Goal: Complete application form: Complete application form

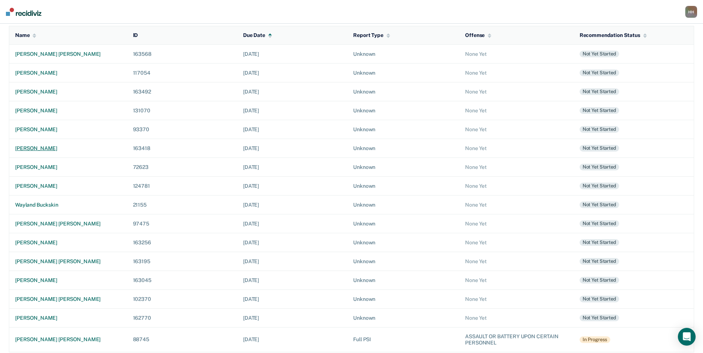
scroll to position [83, 0]
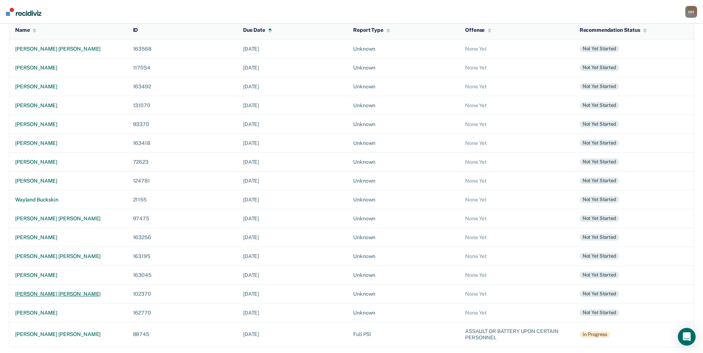
click at [57, 293] on div "[PERSON_NAME] [PERSON_NAME]" at bounding box center [68, 294] width 106 height 6
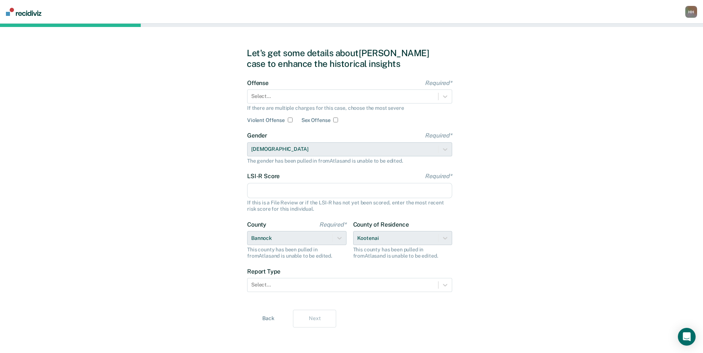
scroll to position [4, 0]
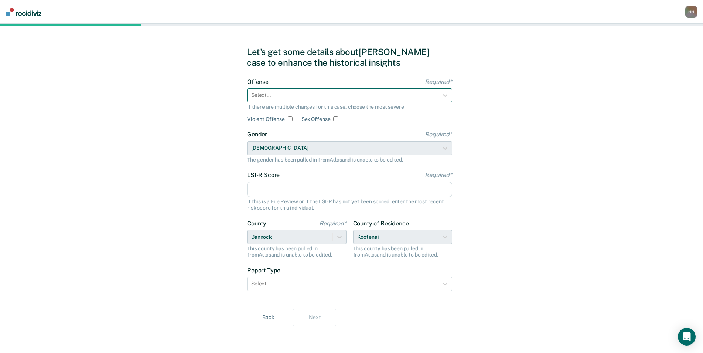
click at [301, 91] on div "Select..." at bounding box center [342, 95] width 191 height 11
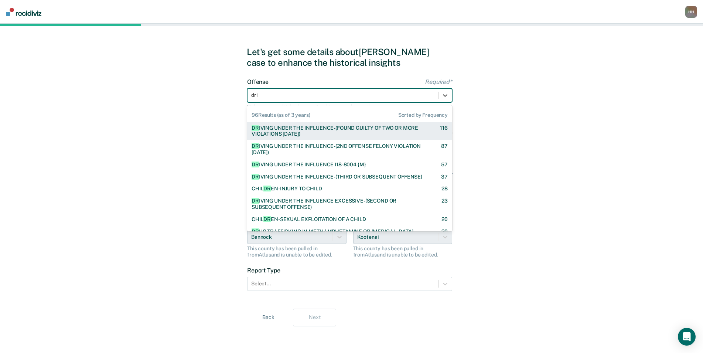
type input "driv"
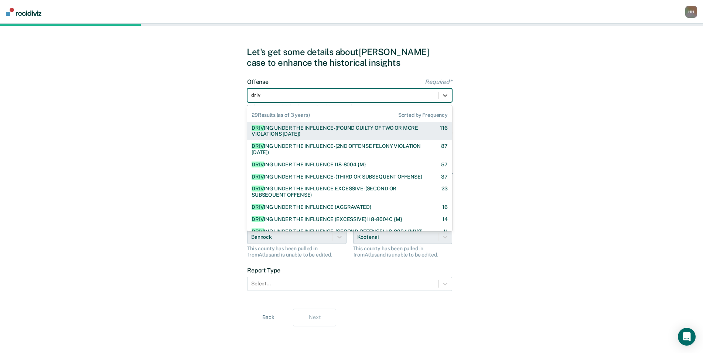
click at [314, 133] on div "DRIV ING UNDER THE INFLUENCE-(FOUND GUILTY OF TWO OR MORE VIOLATIONS [DATE])" at bounding box center [339, 131] width 175 height 13
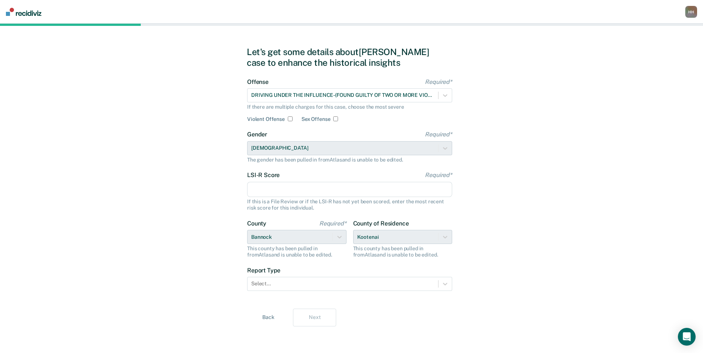
click at [278, 191] on input "LSI-R Score Required*" at bounding box center [349, 190] width 205 height 16
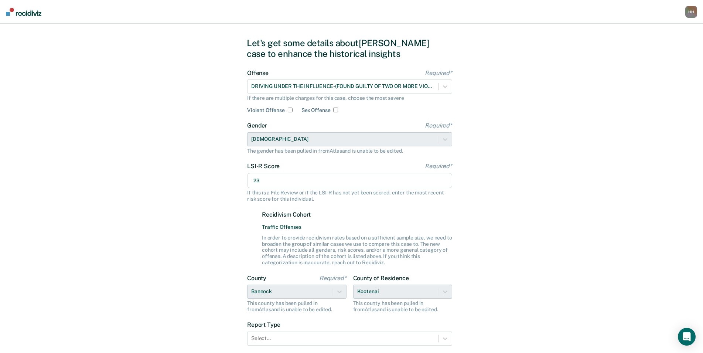
scroll to position [67, 0]
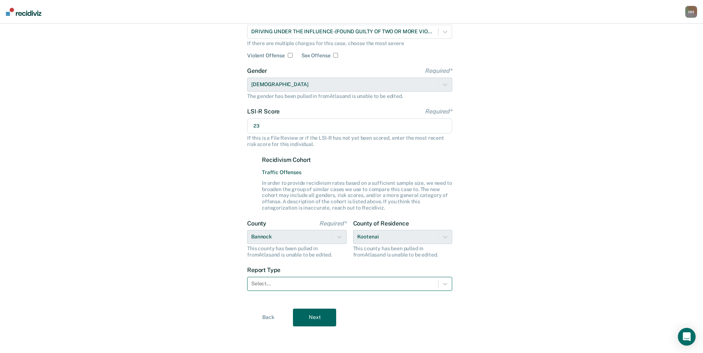
type input "23"
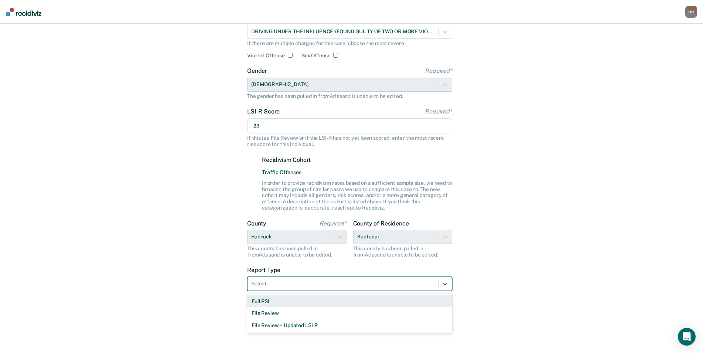
click at [302, 282] on div at bounding box center [342, 284] width 183 height 8
click at [296, 303] on div "Full PSI" at bounding box center [349, 301] width 205 height 12
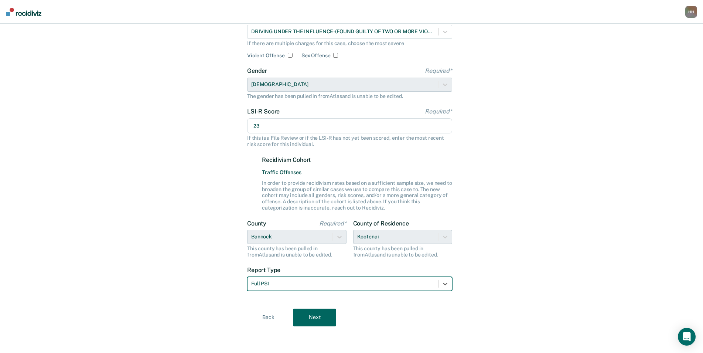
click at [319, 315] on button "Next" at bounding box center [314, 317] width 43 height 18
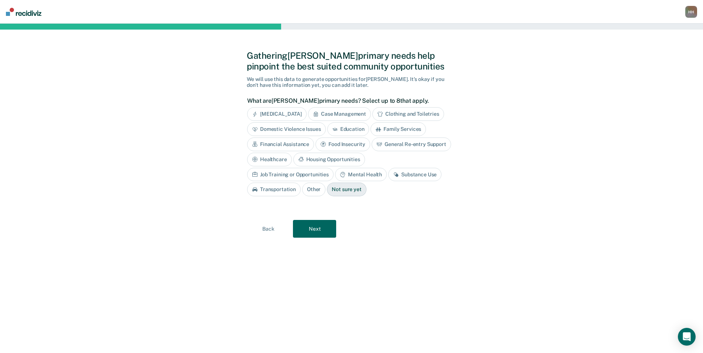
scroll to position [0, 0]
click at [392, 175] on div "Substance Use" at bounding box center [418, 175] width 53 height 14
click at [332, 228] on button "Next" at bounding box center [317, 229] width 43 height 18
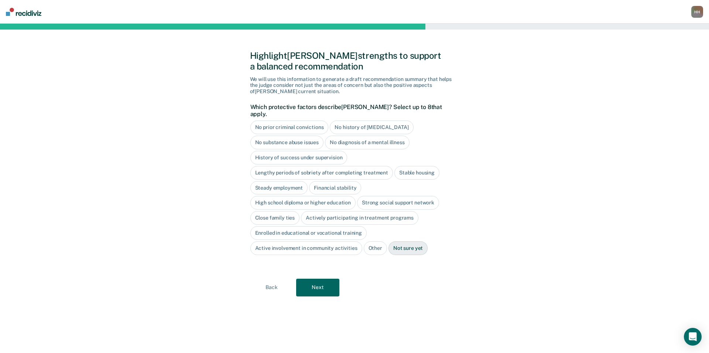
click at [284, 211] on div "Close family ties" at bounding box center [274, 218] width 49 height 14
click at [279, 181] on div "Steady employment" at bounding box center [279, 188] width 58 height 14
click at [321, 279] on button "Next" at bounding box center [317, 288] width 43 height 18
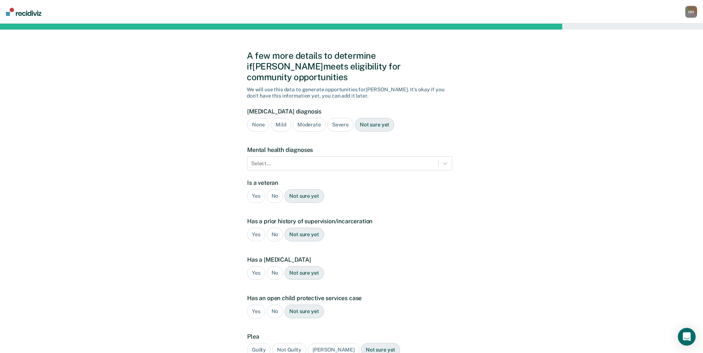
click at [337, 118] on div "Severe" at bounding box center [340, 125] width 26 height 14
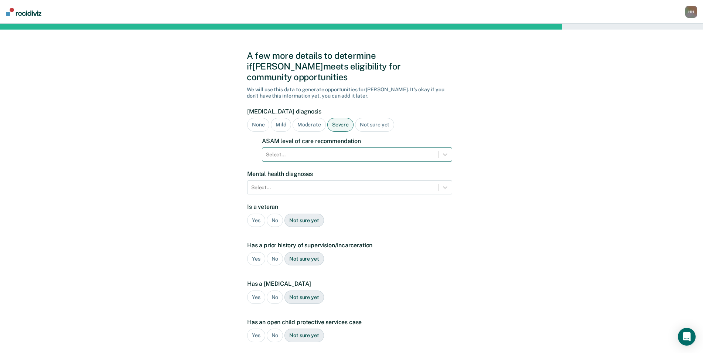
click at [310, 151] on div at bounding box center [350, 155] width 168 height 8
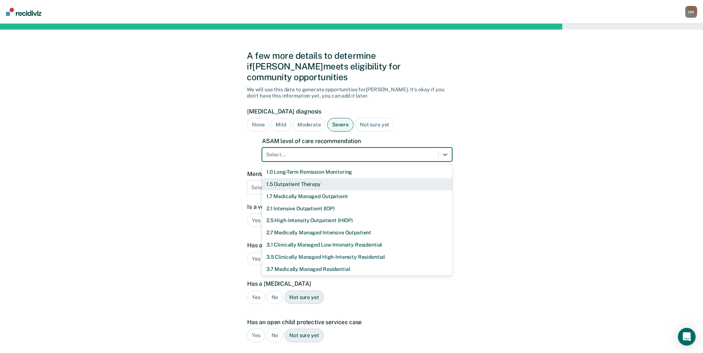
click at [310, 178] on div "1.5 Outpatient Therapy" at bounding box center [357, 184] width 190 height 12
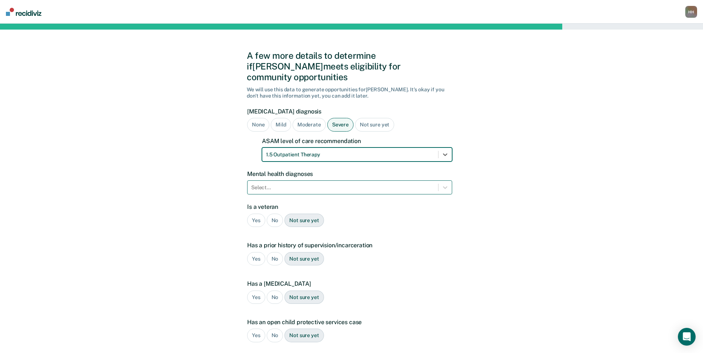
click at [299, 184] on div at bounding box center [342, 188] width 183 height 8
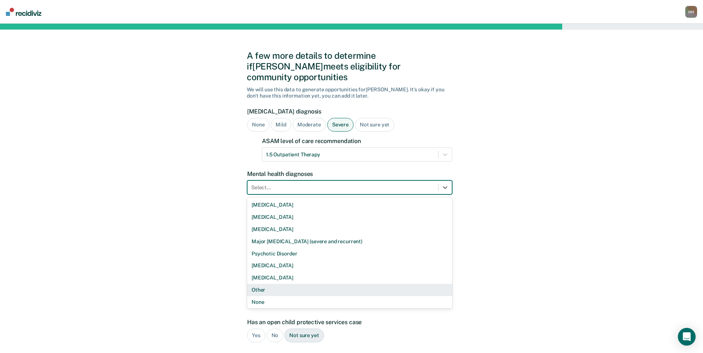
click at [279, 284] on div "Other" at bounding box center [349, 290] width 205 height 12
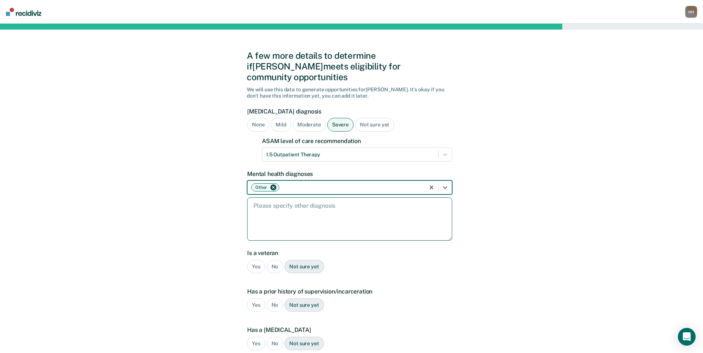
click at [280, 200] on textarea at bounding box center [349, 218] width 205 height 43
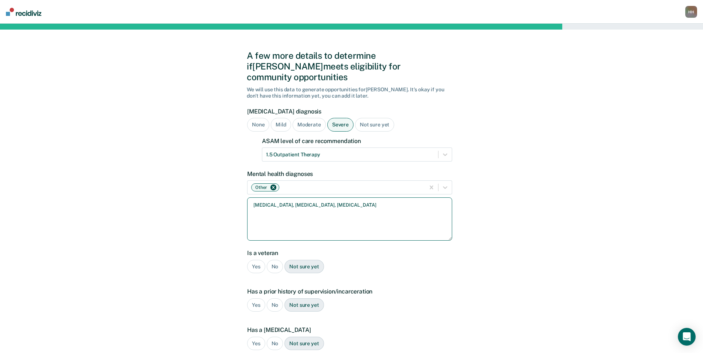
type textarea "[MEDICAL_DATA], [MEDICAL_DATA], [MEDICAL_DATA]"
click at [275, 260] on div "No" at bounding box center [275, 267] width 17 height 14
click at [255, 298] on div "Yes" at bounding box center [256, 305] width 18 height 14
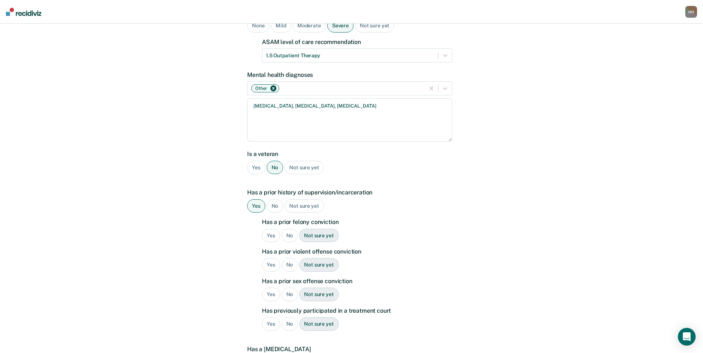
scroll to position [111, 0]
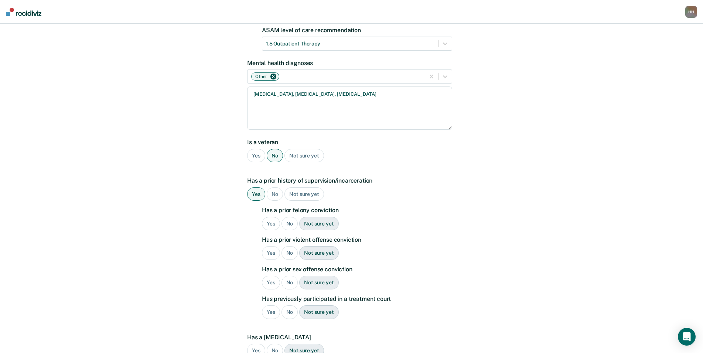
click at [271, 217] on div "Yes" at bounding box center [271, 224] width 18 height 14
click at [275, 246] on div "Yes" at bounding box center [271, 253] width 18 height 14
click at [292, 276] on div "No" at bounding box center [289, 283] width 17 height 14
click at [273, 305] on div "Yes" at bounding box center [271, 312] width 18 height 14
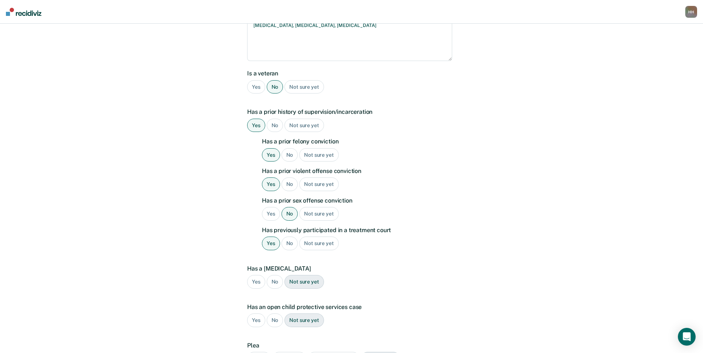
scroll to position [185, 0]
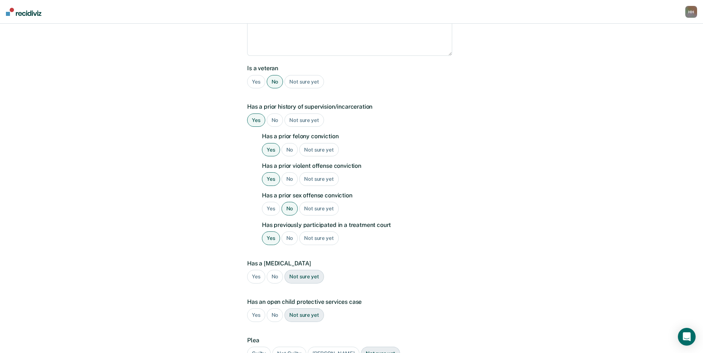
click at [271, 270] on div "No" at bounding box center [275, 277] width 17 height 14
click at [276, 308] on div "No" at bounding box center [275, 315] width 17 height 14
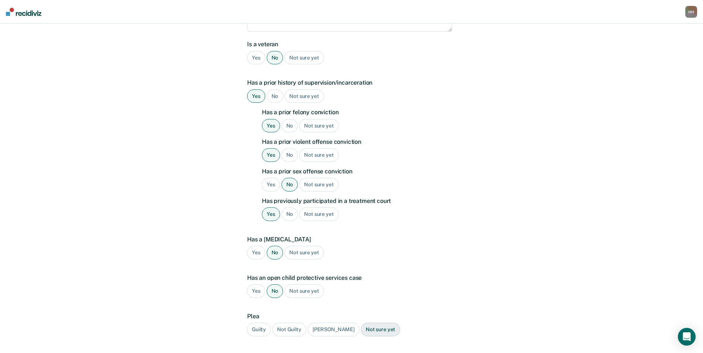
scroll to position [222, 0]
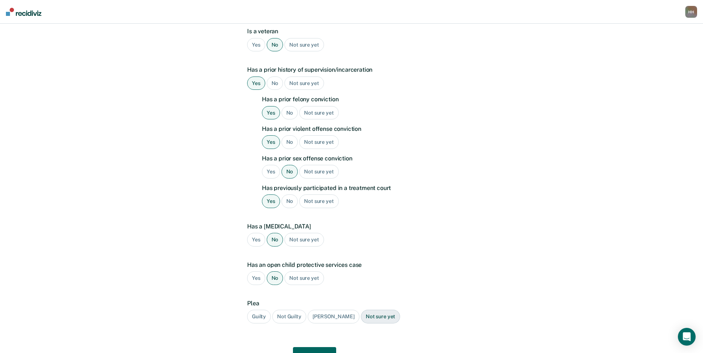
click at [260, 311] on div "Guilty" at bounding box center [259, 317] width 24 height 14
click at [310, 347] on button "Next" at bounding box center [314, 356] width 43 height 18
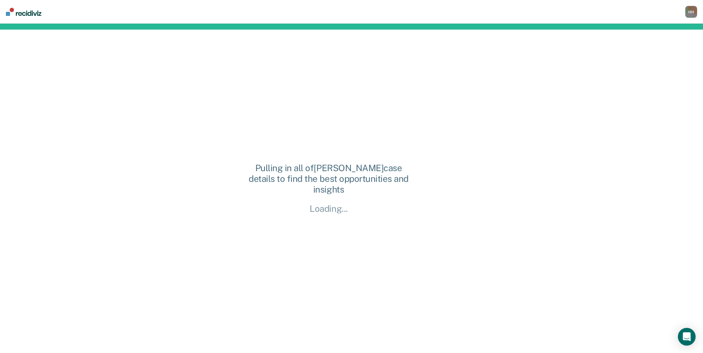
scroll to position [0, 0]
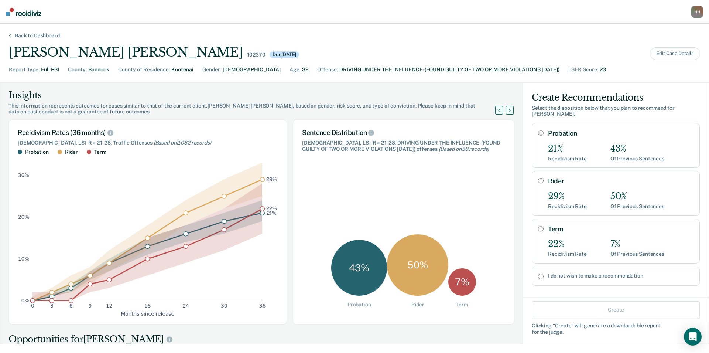
click at [538, 177] on div "Rider 29% Recidivism Rate 50% Of Previous Sentences" at bounding box center [616, 193] width 168 height 45
radio input "true"
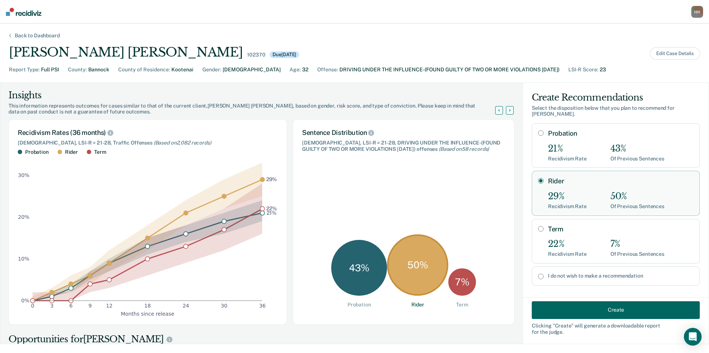
click at [594, 313] on button "Create" at bounding box center [616, 310] width 168 height 18
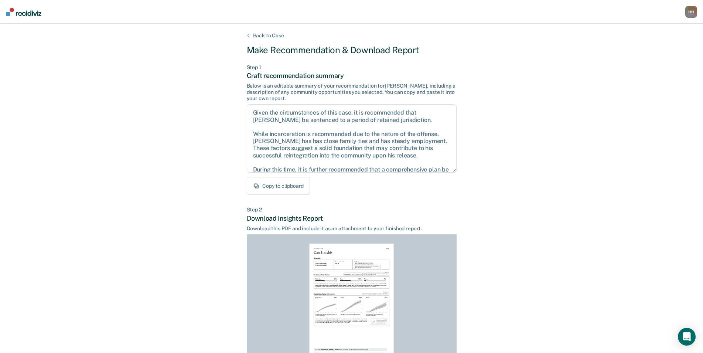
scroll to position [68, 0]
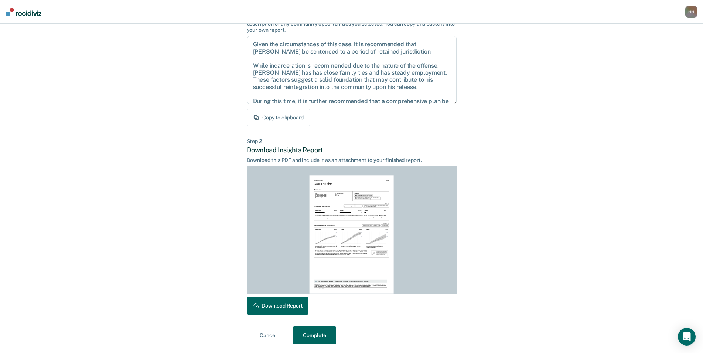
click at [289, 305] on button "Download Report" at bounding box center [278, 306] width 62 height 18
click at [286, 113] on button "Copy to clipboard" at bounding box center [278, 118] width 63 height 18
